Goal: Task Accomplishment & Management: Use online tool/utility

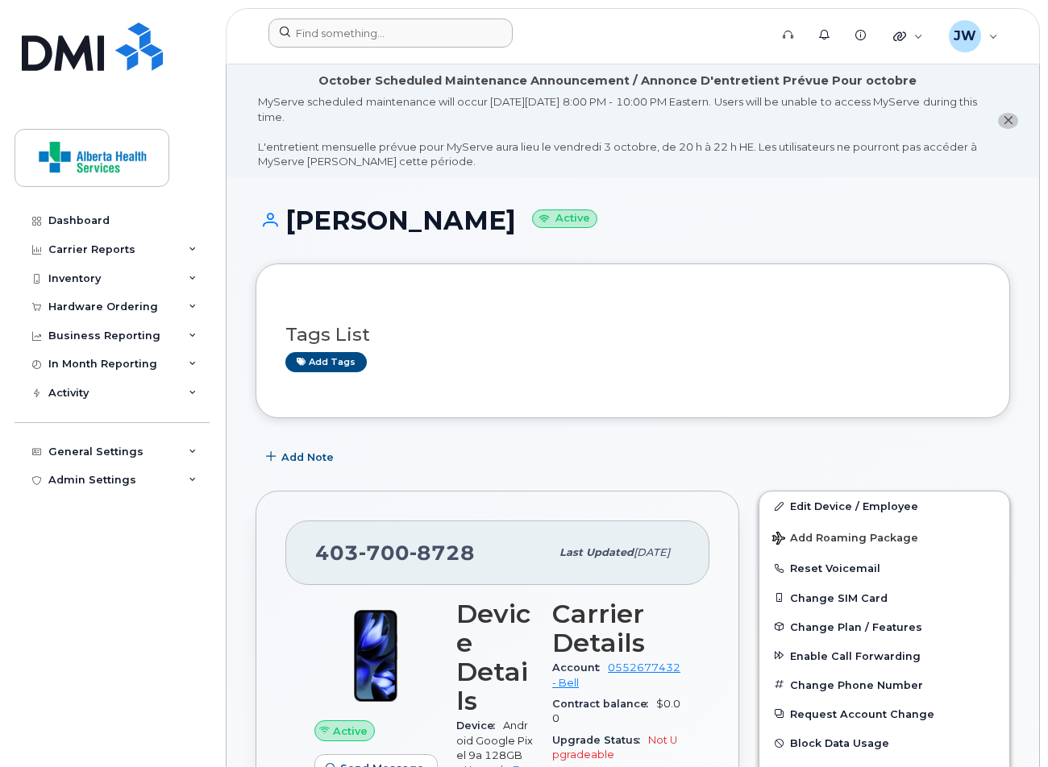
scroll to position [1589, 0]
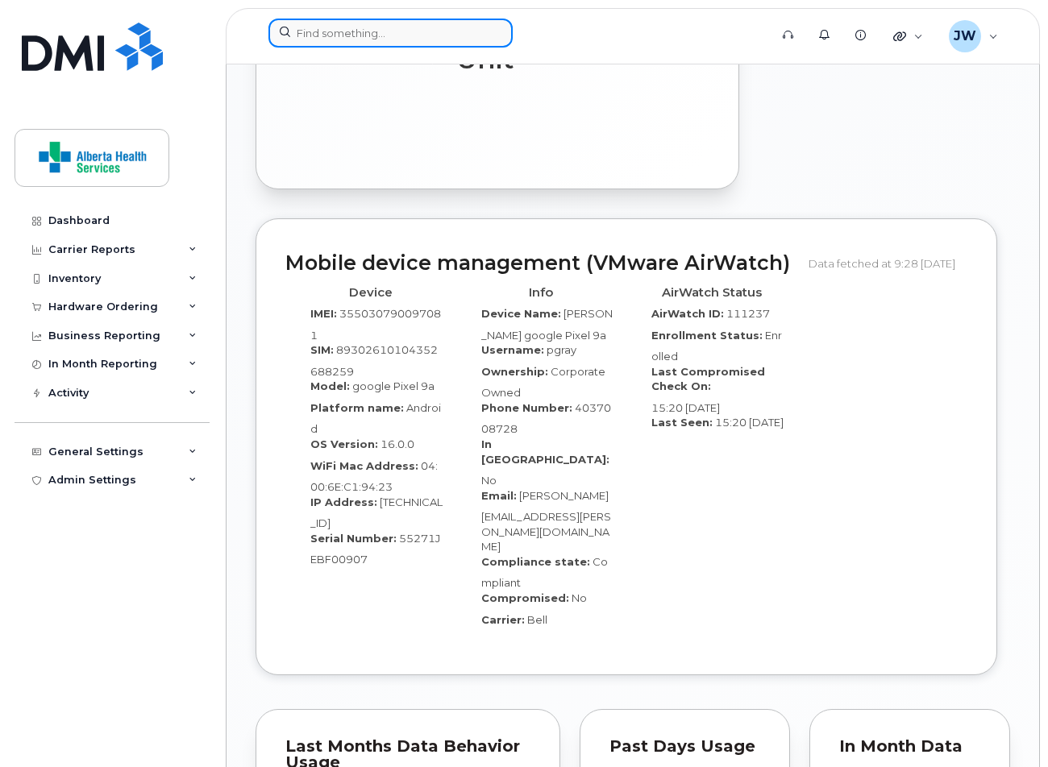
click at [442, 28] on input at bounding box center [390, 33] width 244 height 29
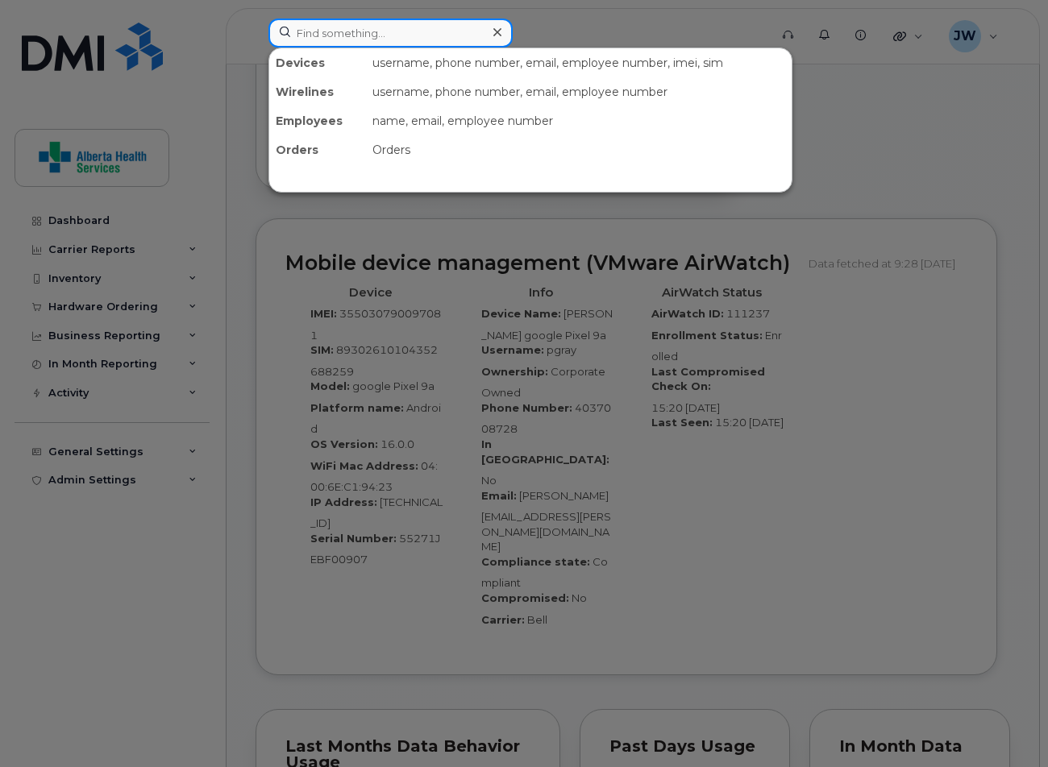
paste input "3689963231"
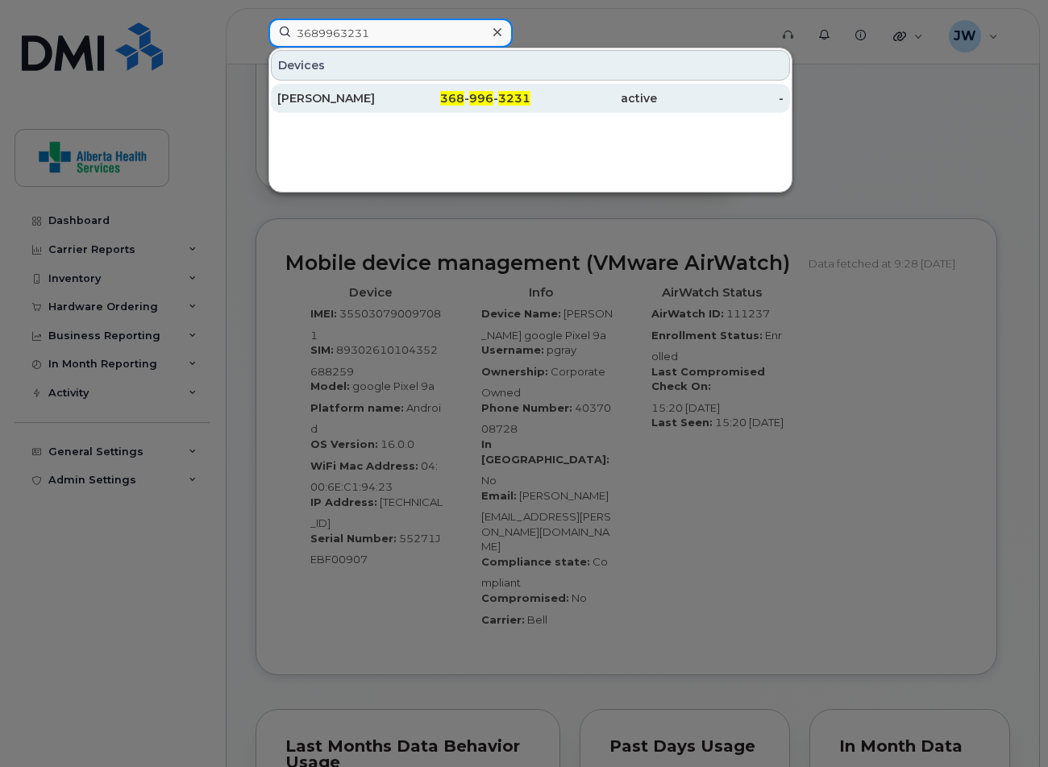
type input "3689963231"
click at [463, 96] on span "368" at bounding box center [452, 98] width 24 height 15
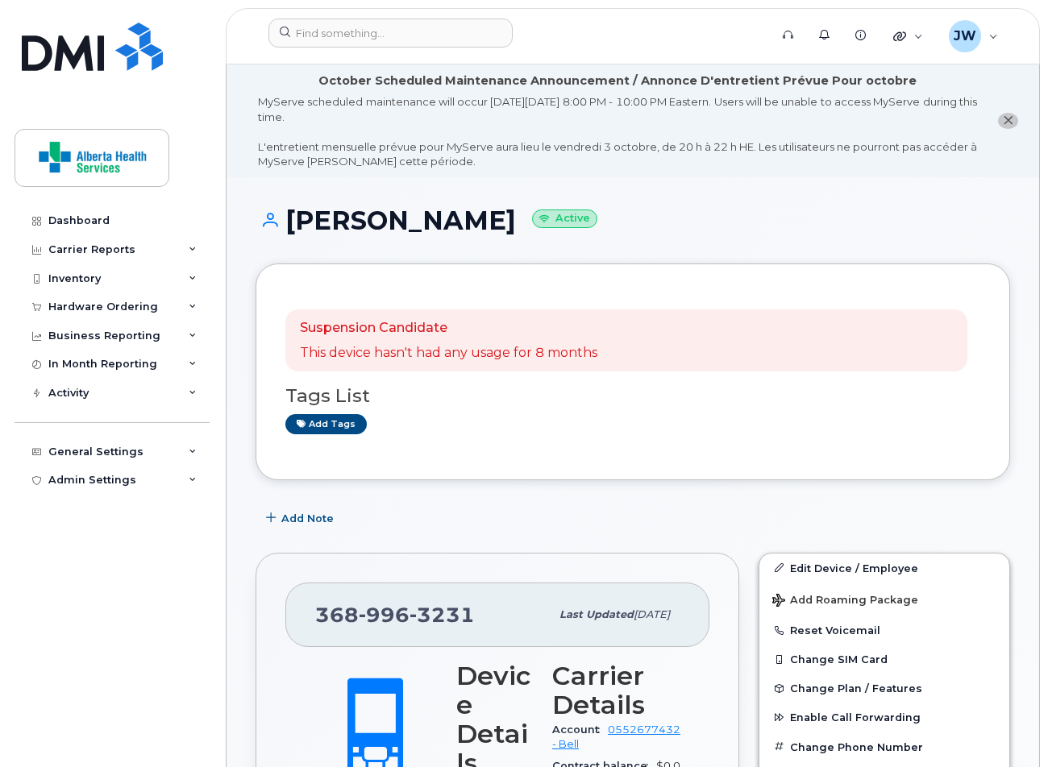
click at [123, 47] on img at bounding box center [92, 47] width 141 height 48
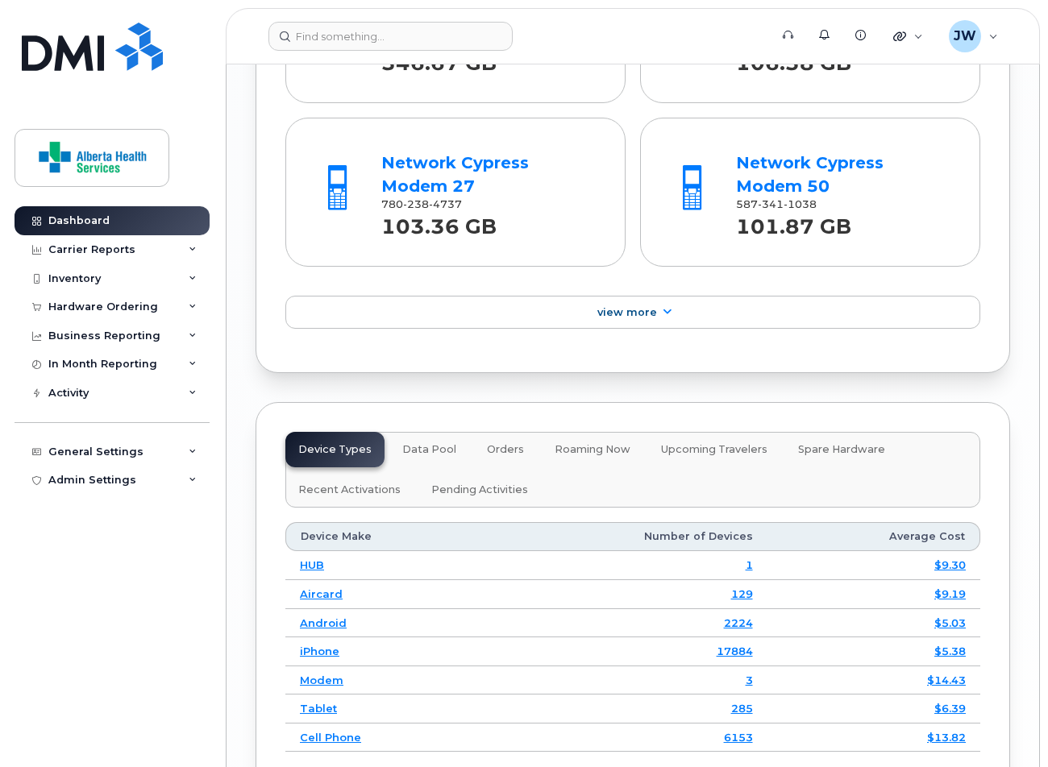
scroll to position [2330, 0]
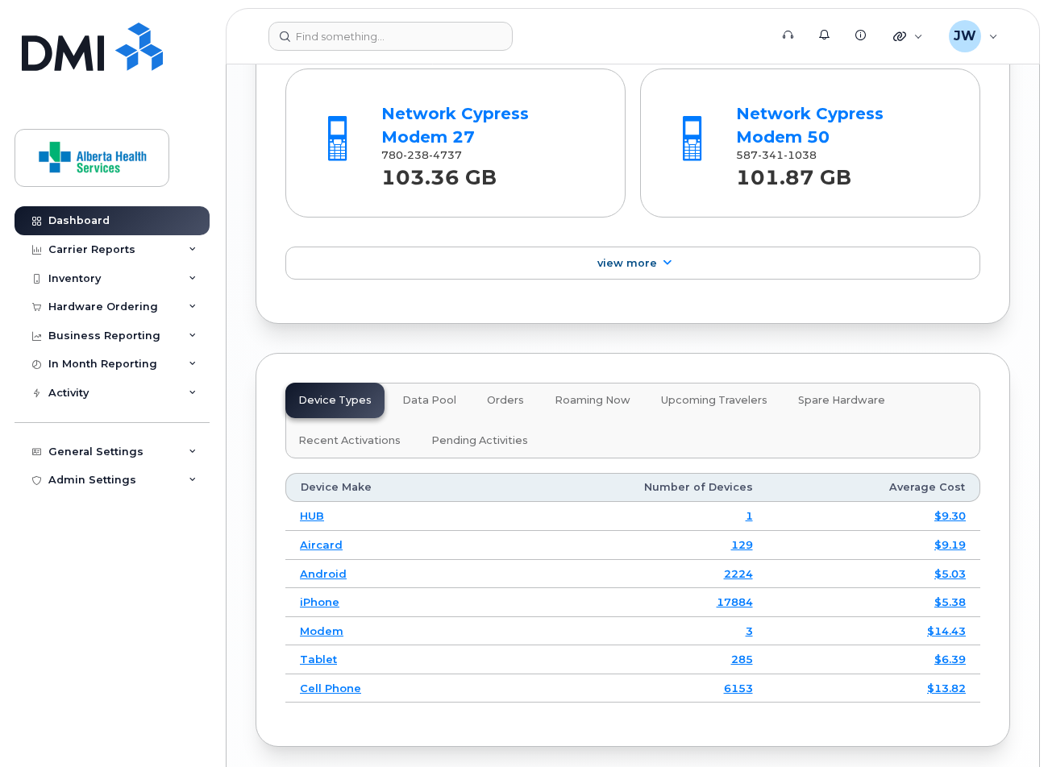
click at [326, 682] on link "Cell Phone" at bounding box center [330, 688] width 61 height 13
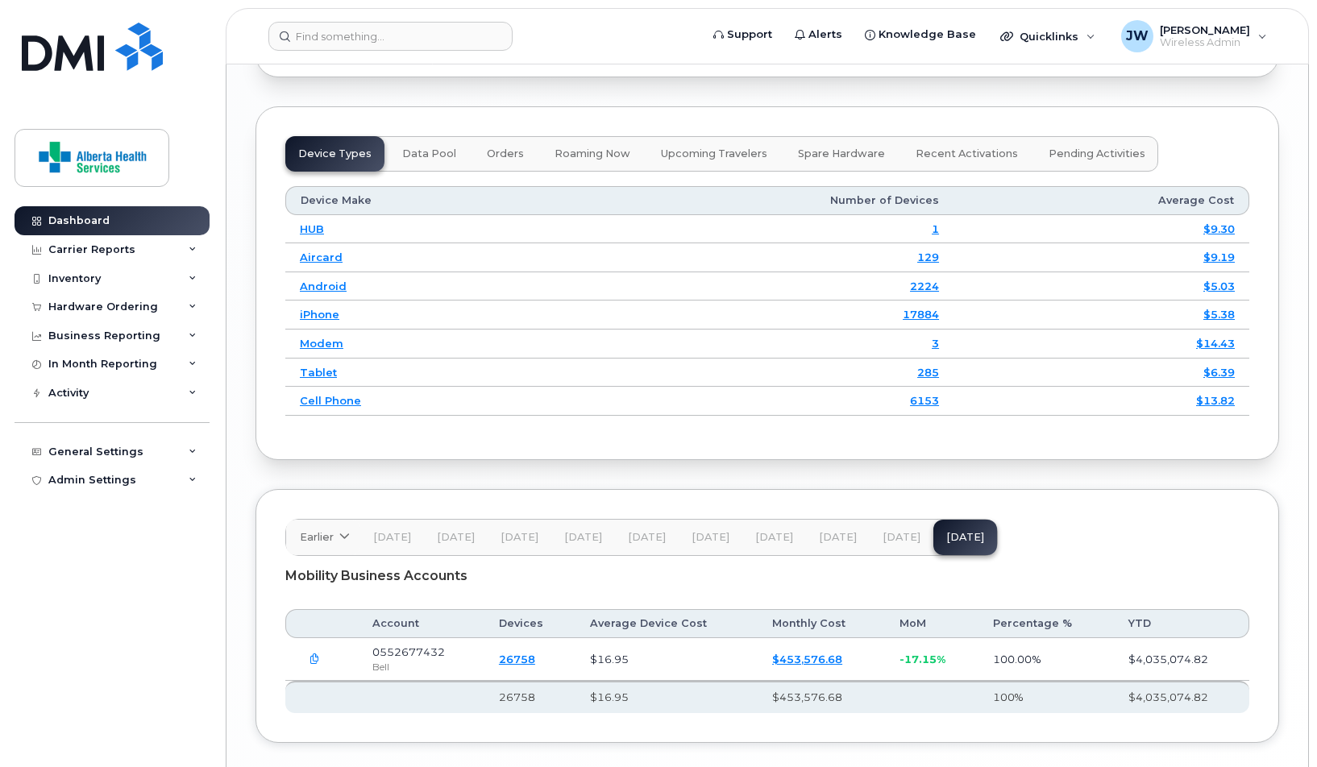
scroll to position [2270, 0]
click at [336, 396] on link "Cell Phone" at bounding box center [330, 402] width 61 height 13
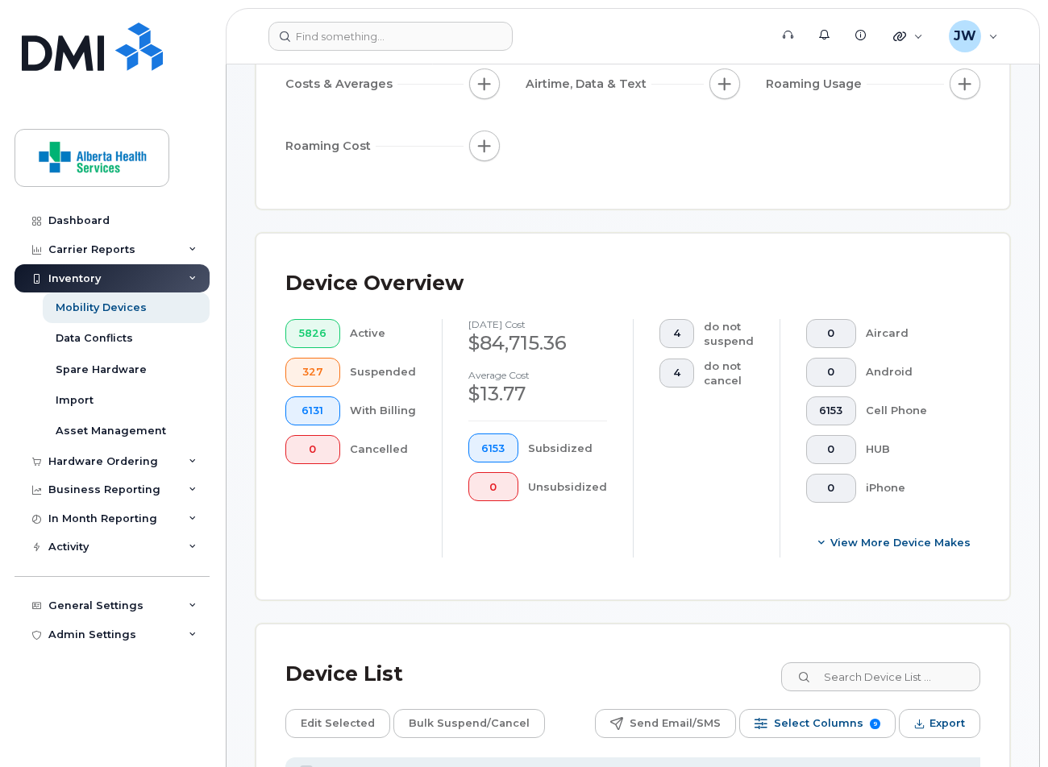
scroll to position [673, 0]
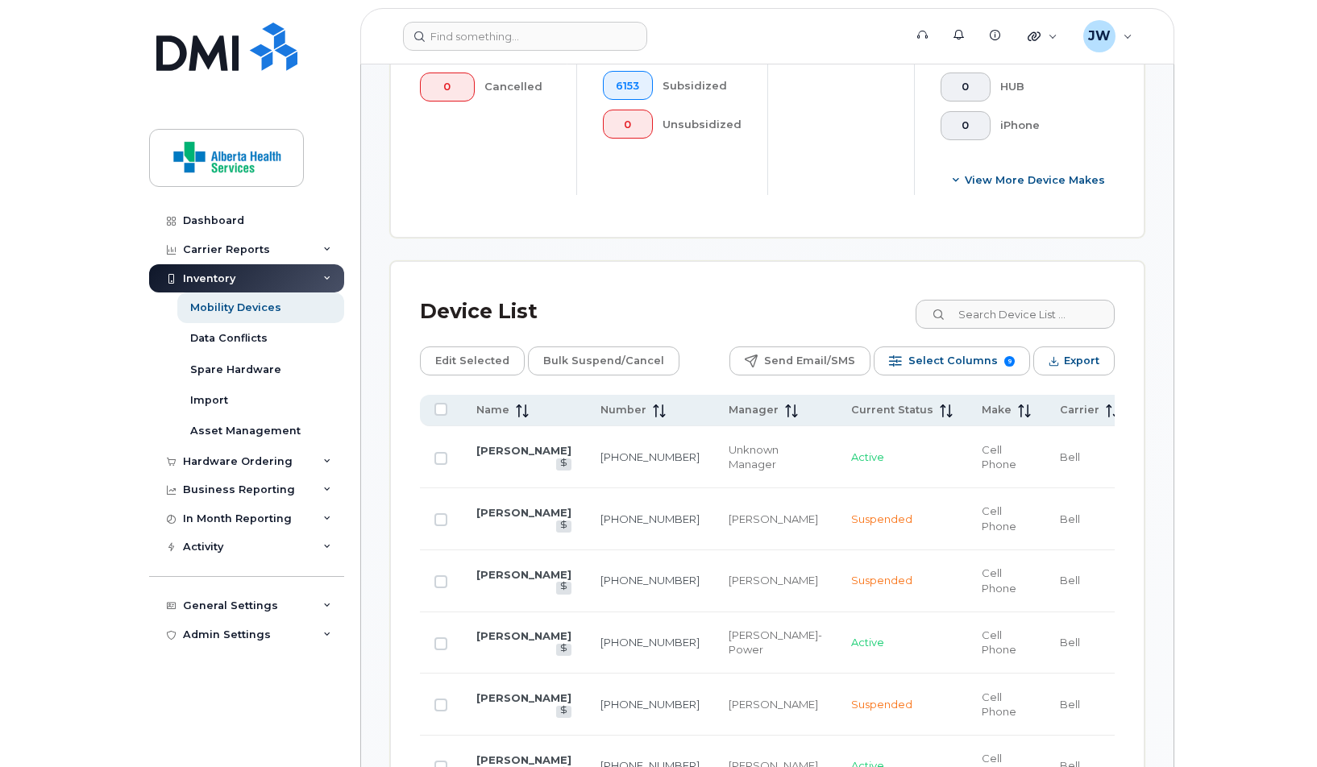
scroll to position [726, 0]
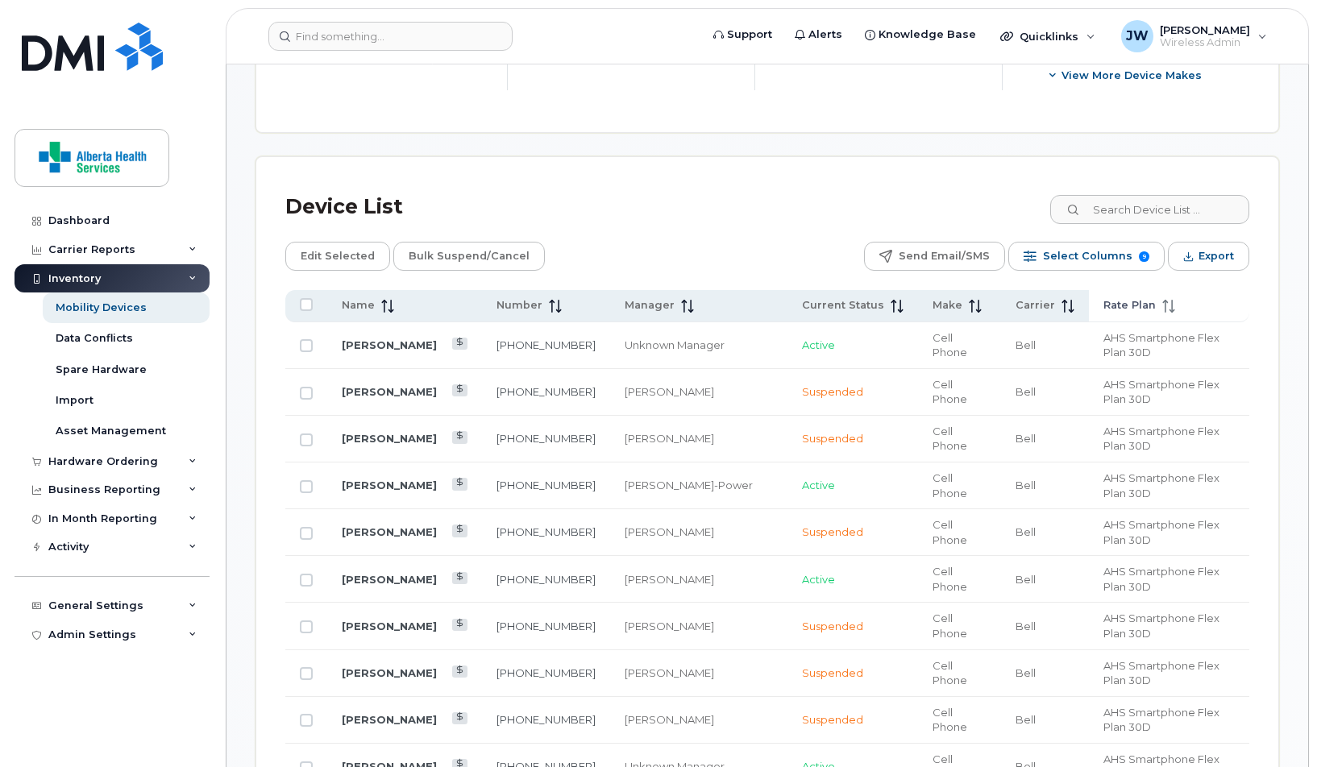
click at [1047, 299] on span "Rate Plan" at bounding box center [1130, 305] width 52 height 15
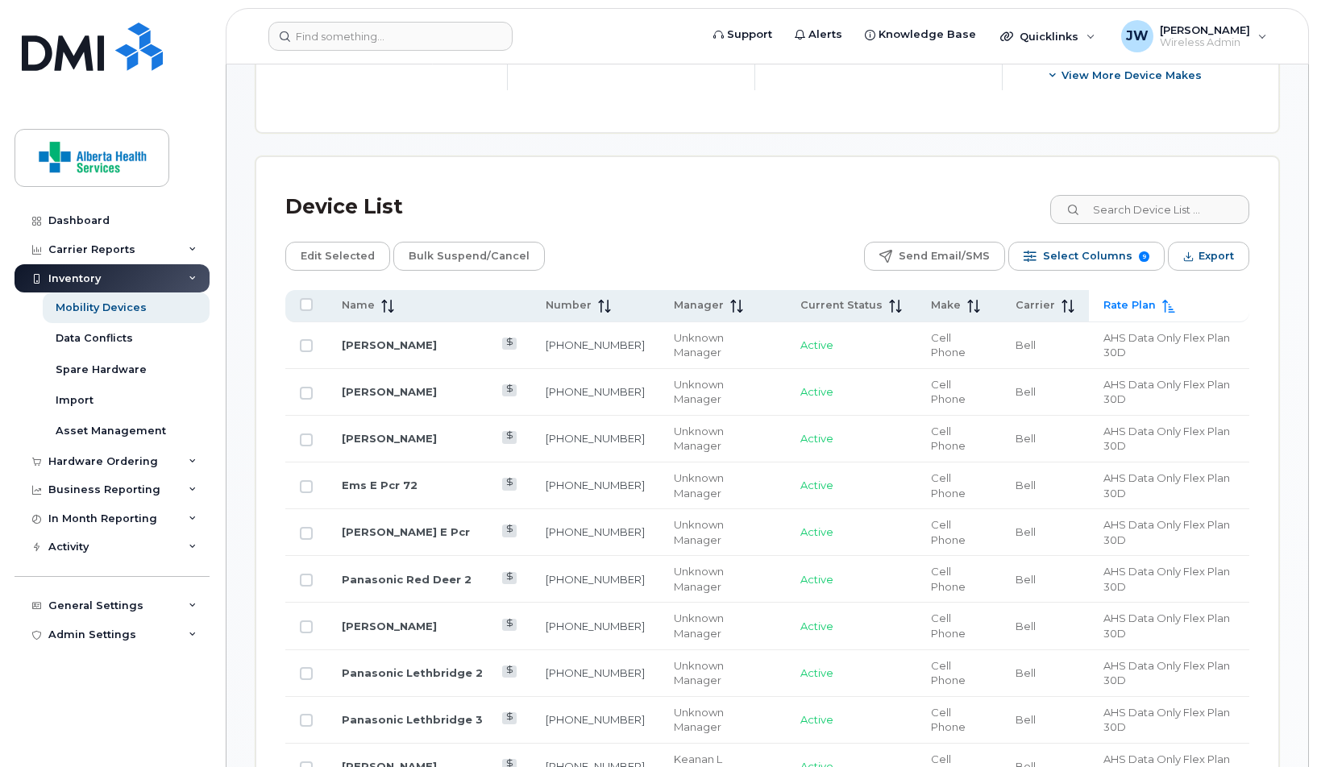
click at [1047, 299] on span "Rate Plan" at bounding box center [1130, 305] width 52 height 15
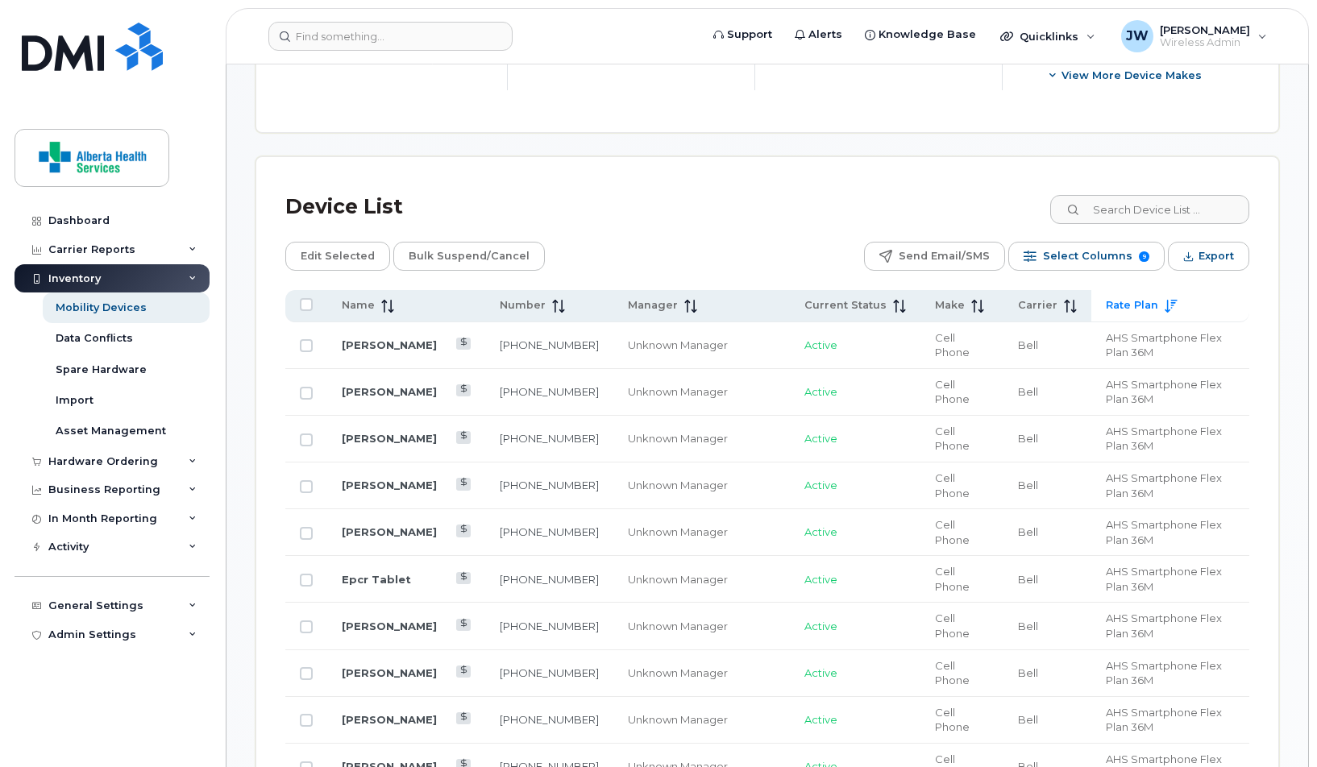
click at [1047, 299] on span "Rate Plan" at bounding box center [1132, 305] width 52 height 15
click at [1047, 299] on span "Rate Plan" at bounding box center [1130, 305] width 52 height 15
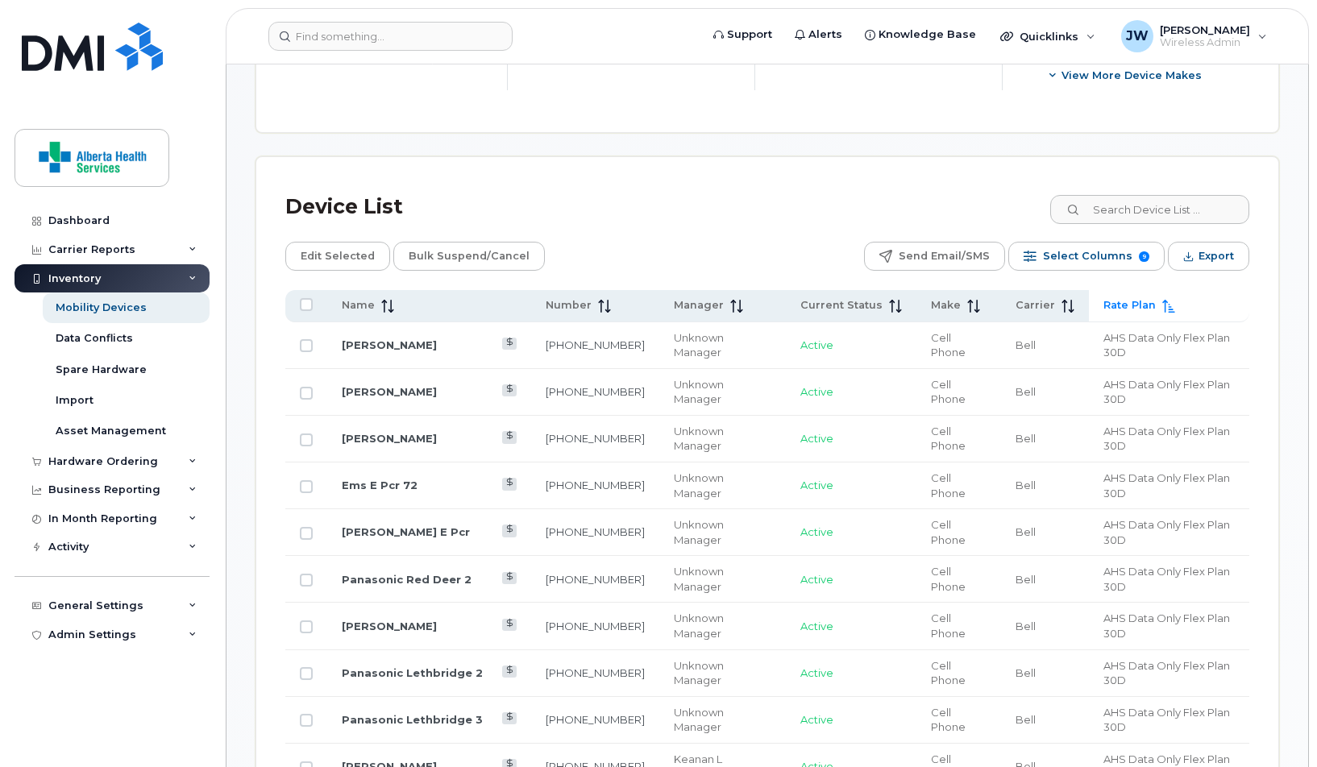
click at [1047, 299] on span "Rate Plan" at bounding box center [1130, 305] width 52 height 15
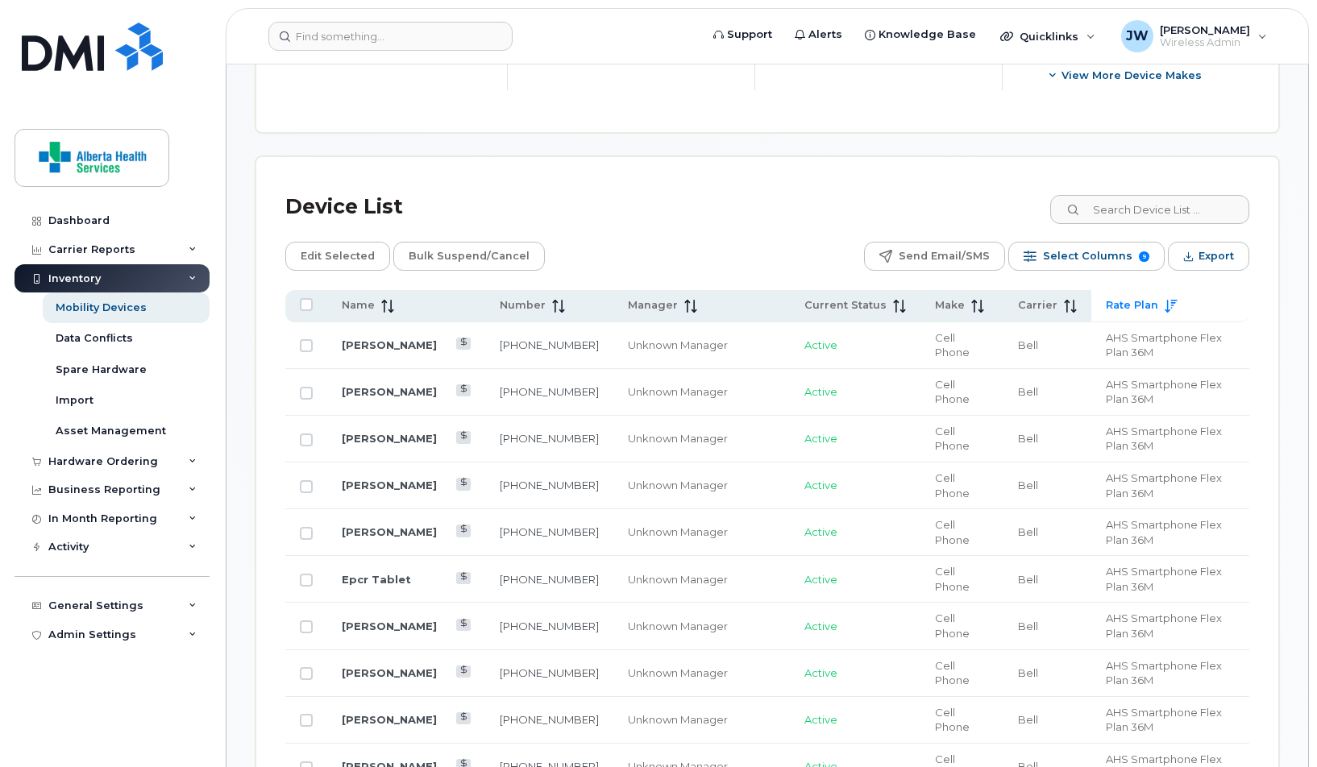
click at [1047, 299] on span "Rate Plan" at bounding box center [1132, 305] width 52 height 15
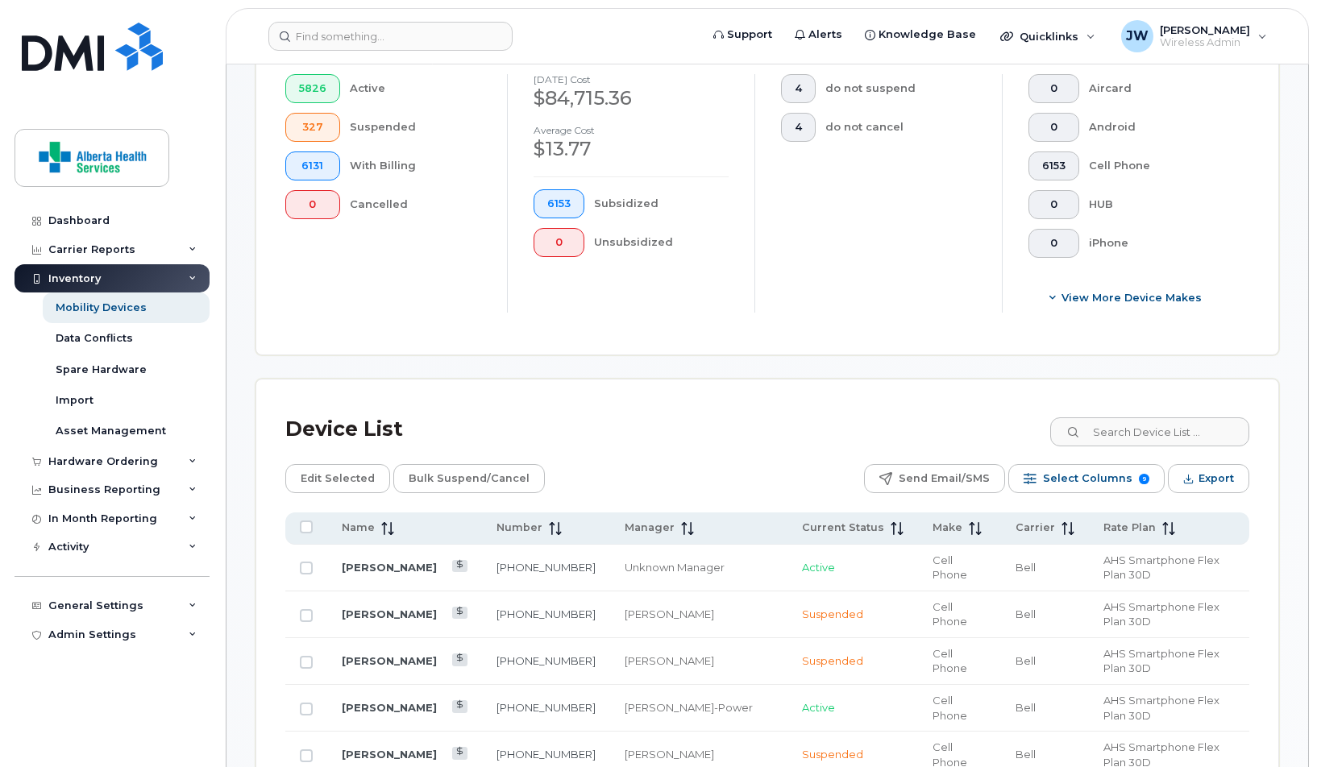
scroll to position [0, 0]
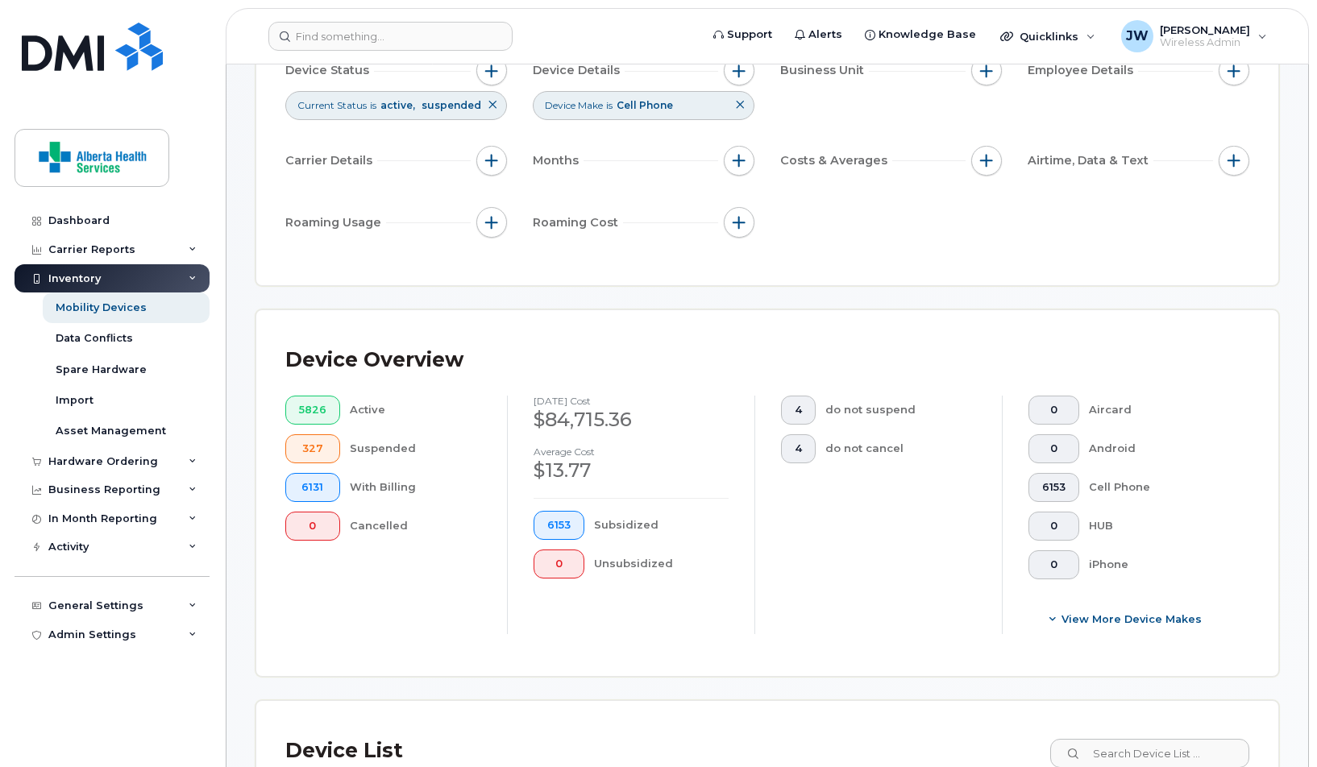
scroll to position [127, 0]
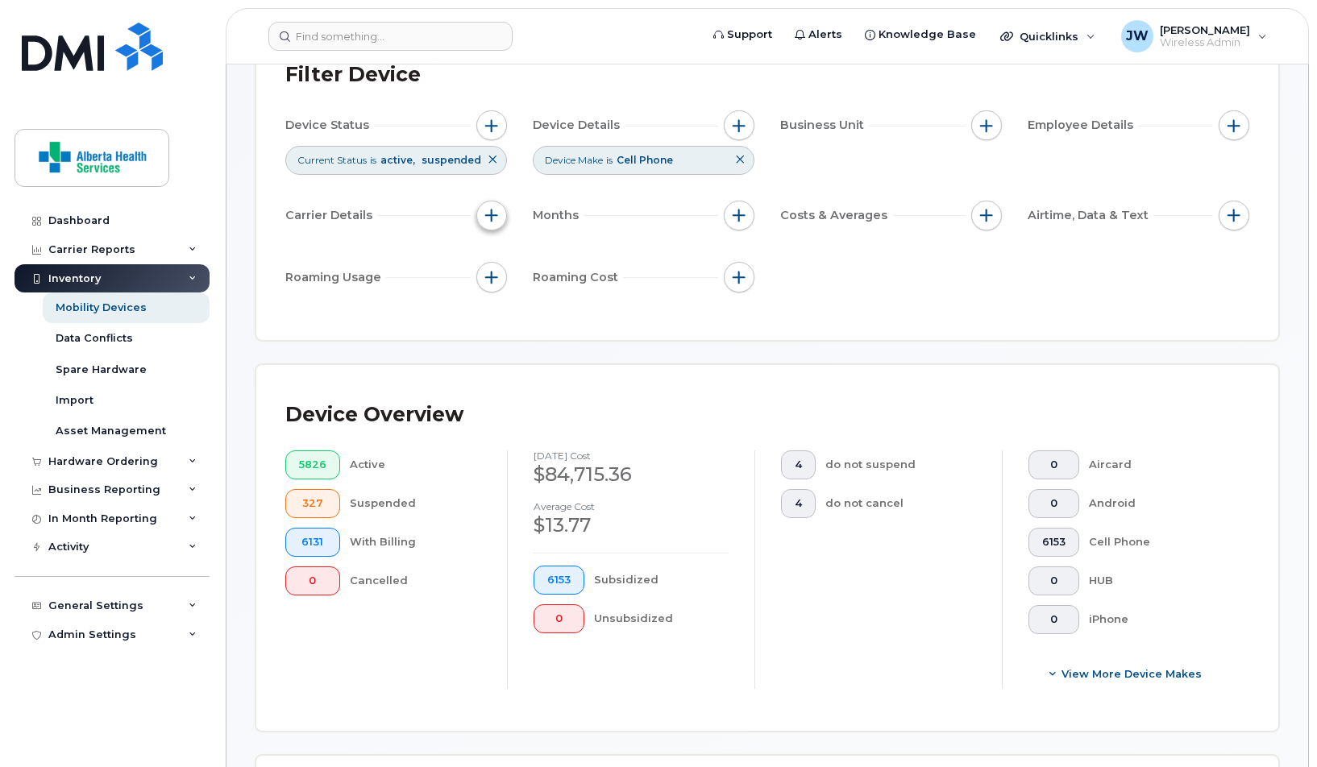
click at [486, 212] on span "button" at bounding box center [491, 215] width 13 height 13
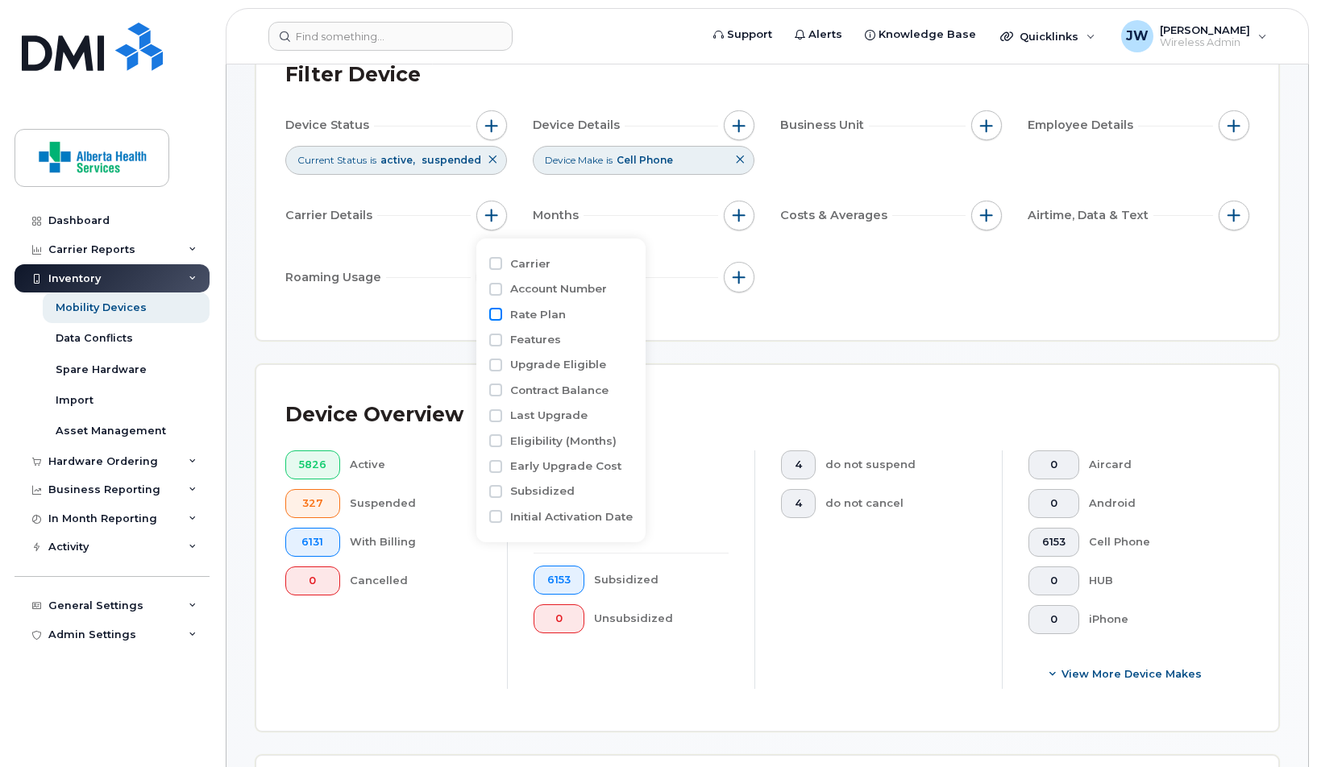
click at [500, 311] on input "Rate Plan" at bounding box center [495, 314] width 13 height 13
checkbox input "true"
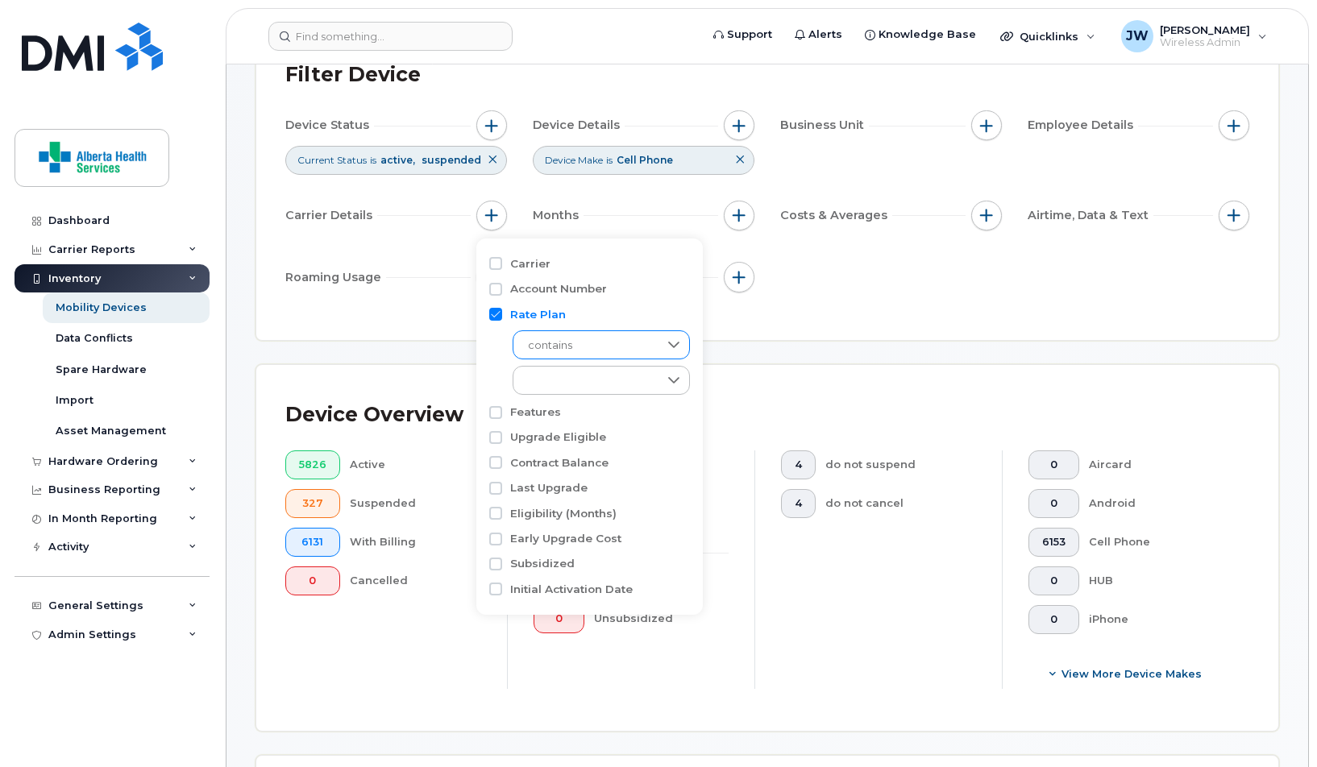
click at [563, 345] on span "contains" at bounding box center [586, 345] width 145 height 29
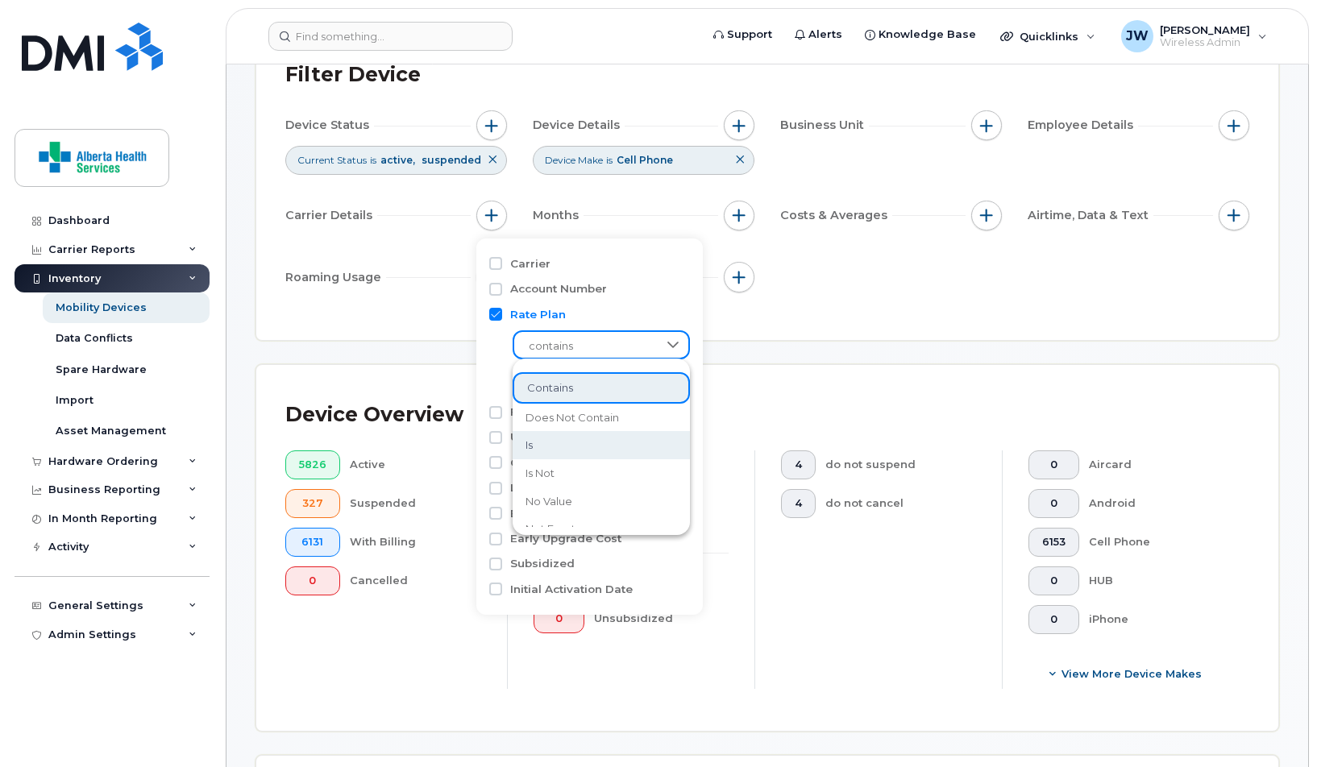
click at [564, 447] on li "is" at bounding box center [601, 445] width 177 height 28
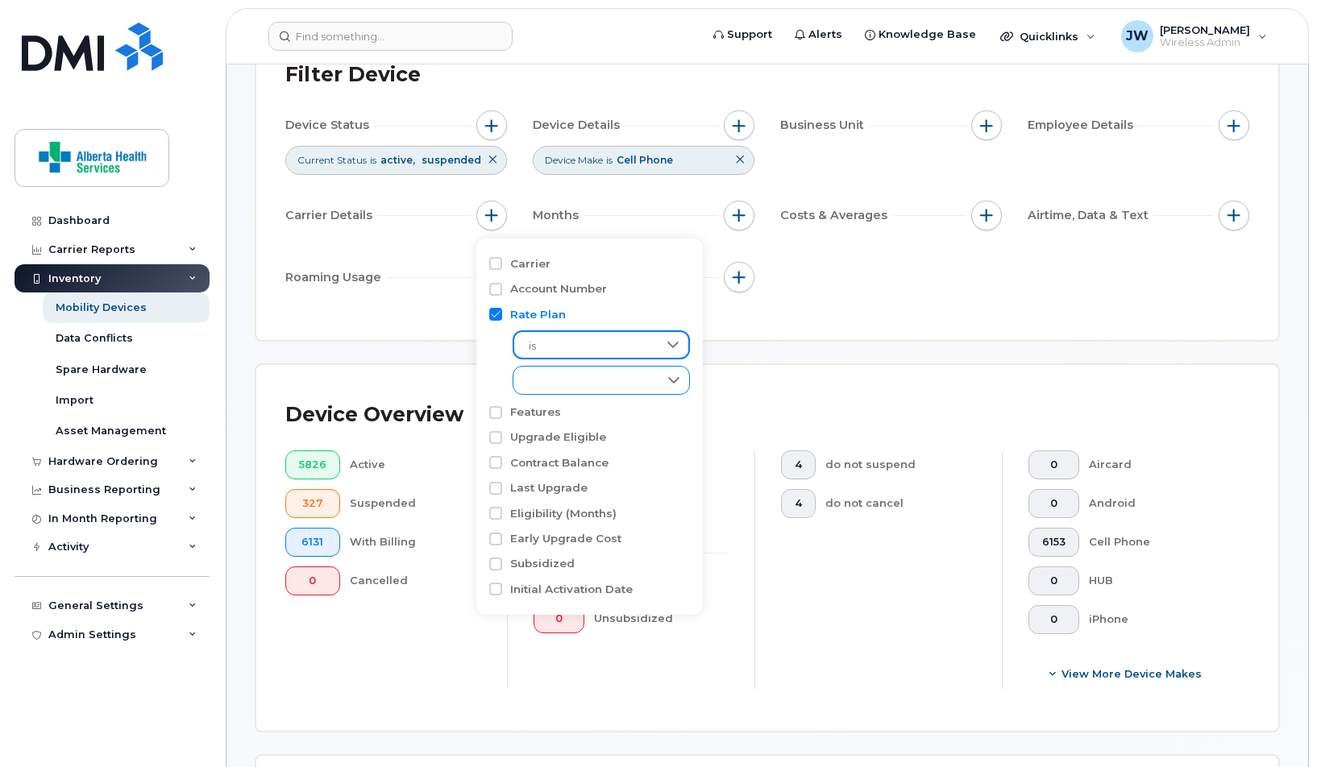
click at [572, 390] on div "empty" at bounding box center [586, 380] width 145 height 27
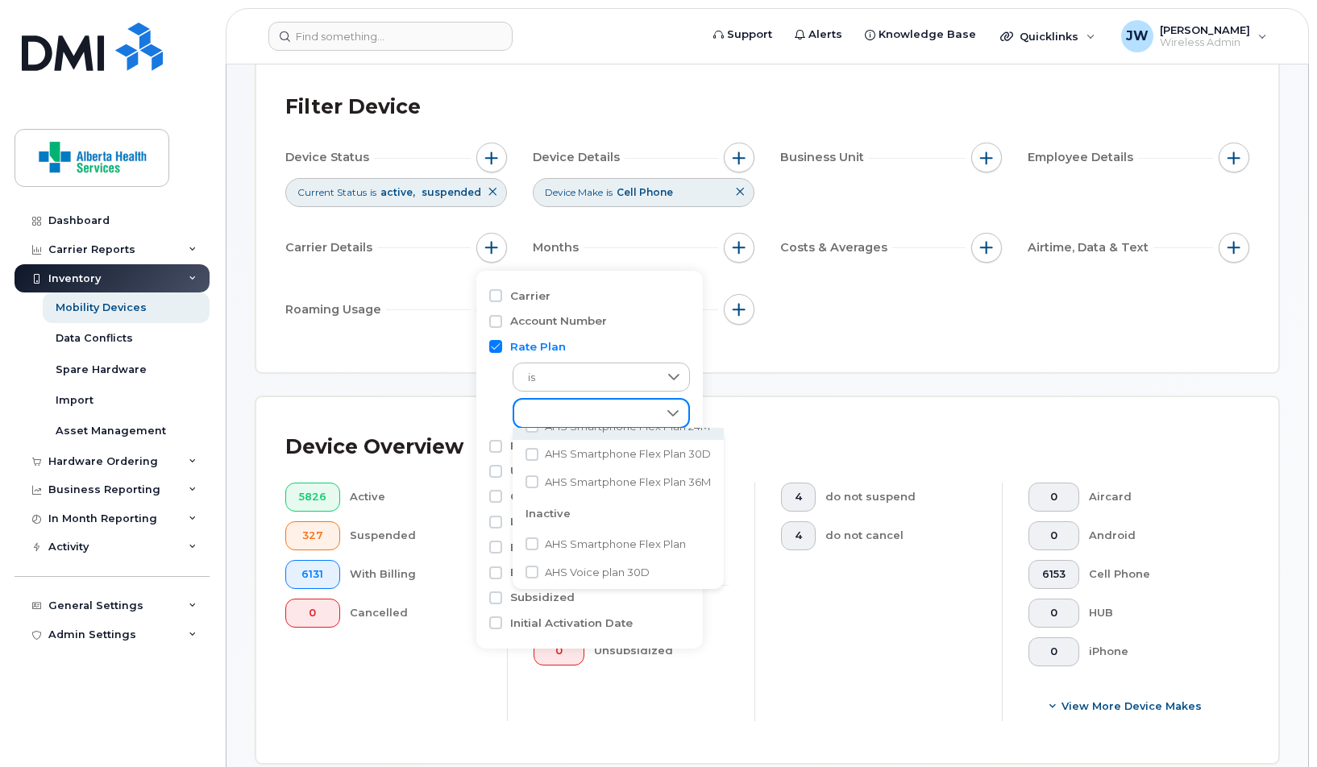
scroll to position [127, 0]
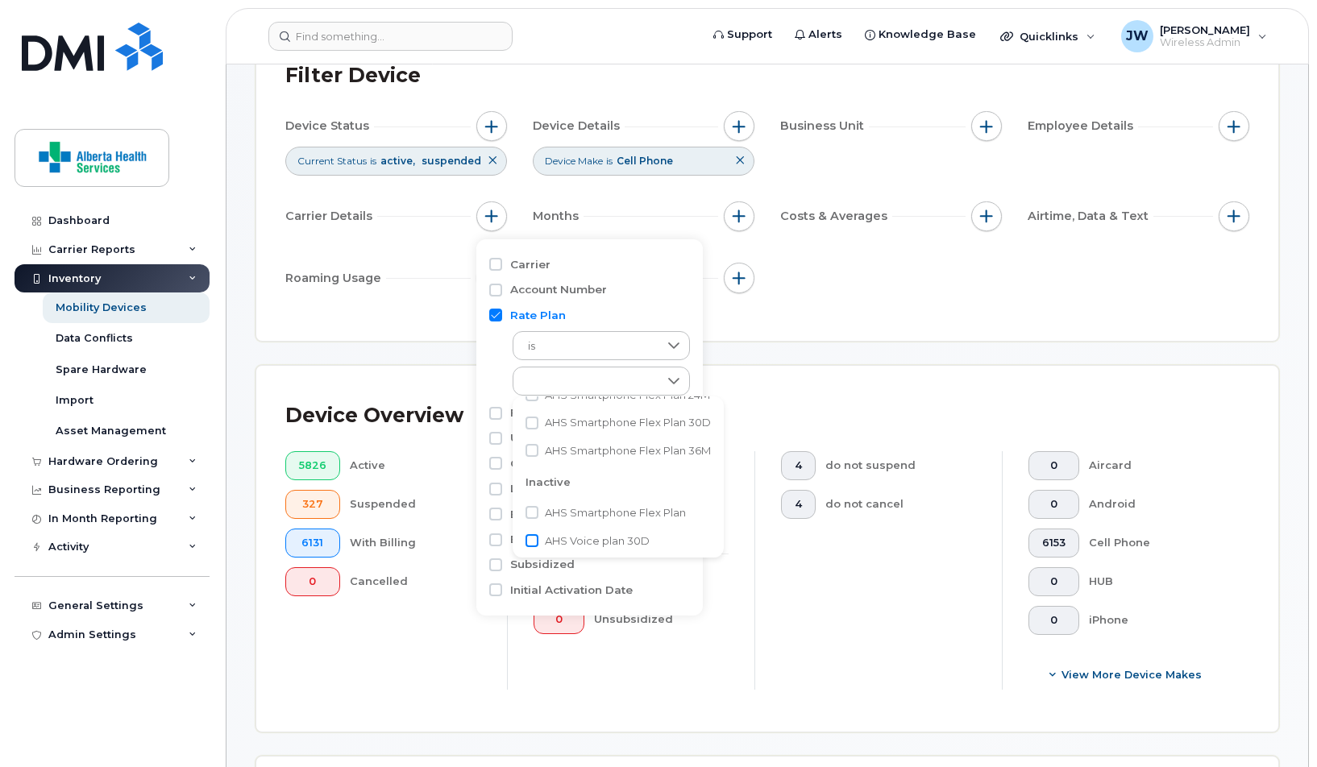
click at [531, 539] on input "AHS Voice plan 30D" at bounding box center [532, 540] width 13 height 13
checkbox input "true"
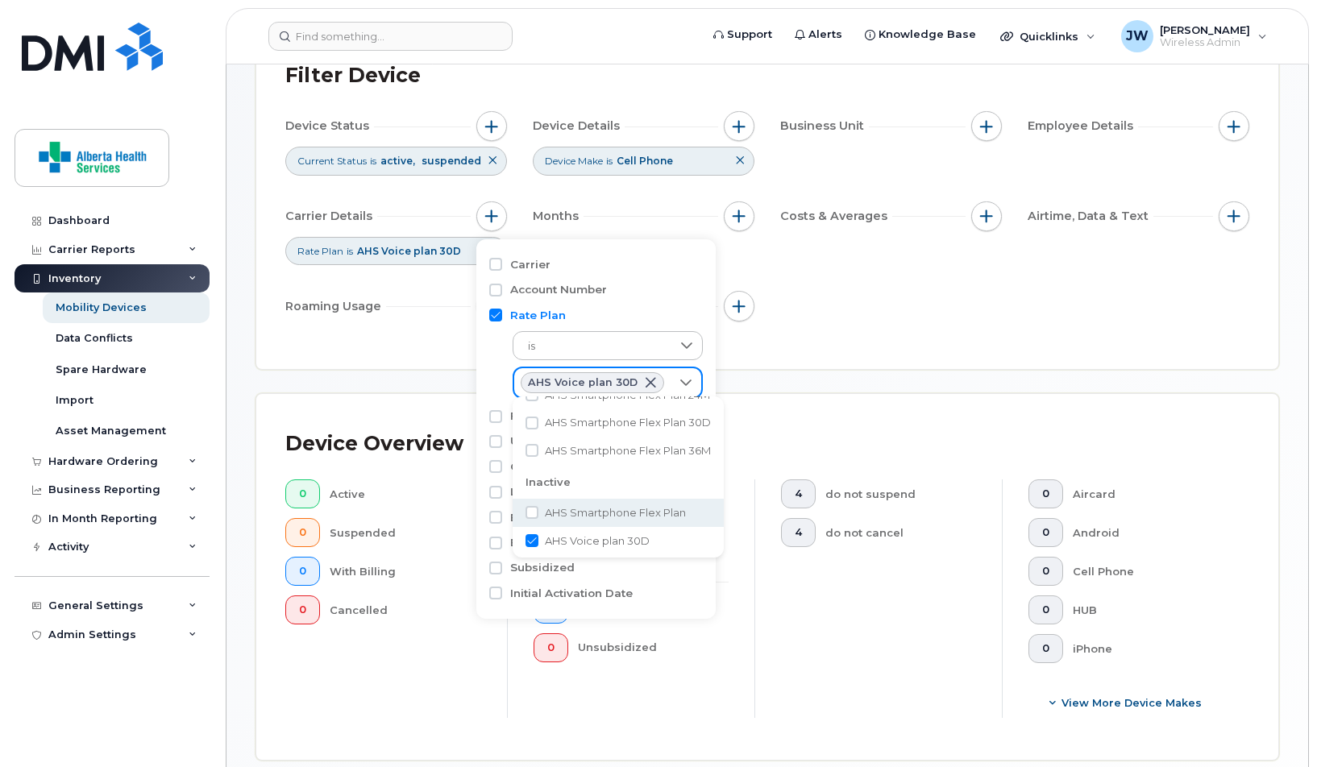
click at [921, 364] on div "Filter Device Device Status Current Status is active suspended Device Details D…" at bounding box center [767, 197] width 1022 height 343
